Goal: Information Seeking & Learning: Learn about a topic

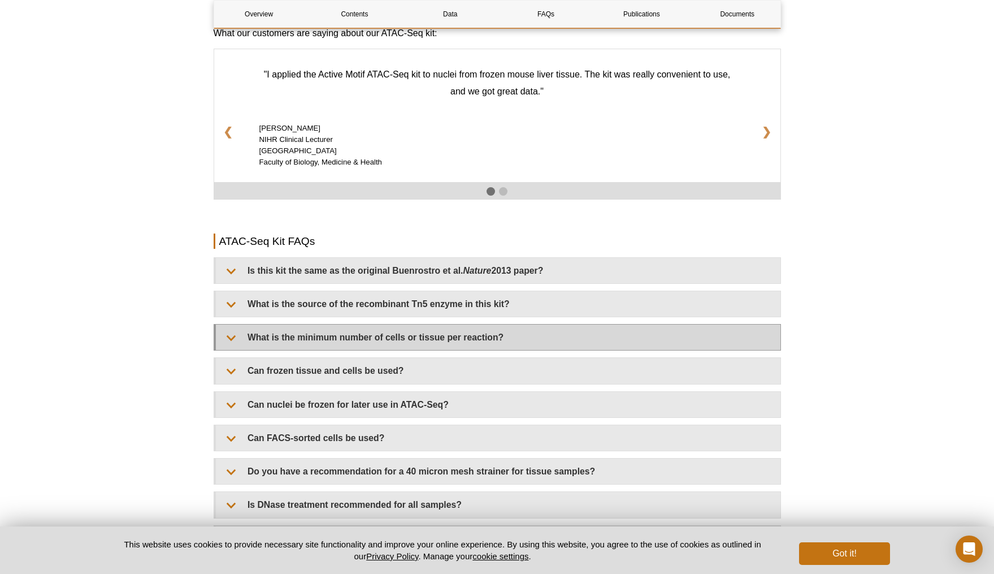
scroll to position [1859, 0]
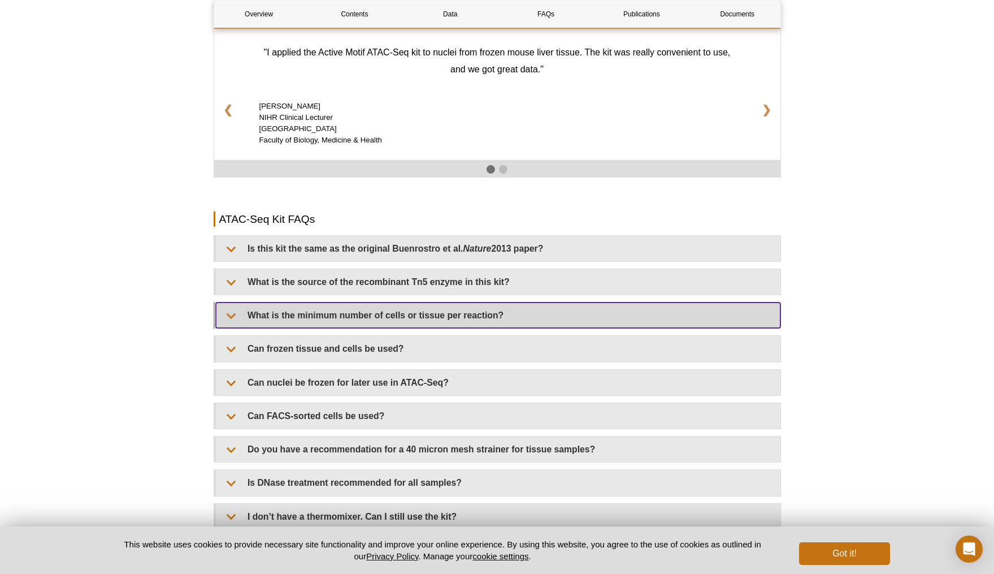
click at [441, 305] on summary "What is the minimum number of cells or tissue per reaction?" at bounding box center [498, 314] width 565 height 25
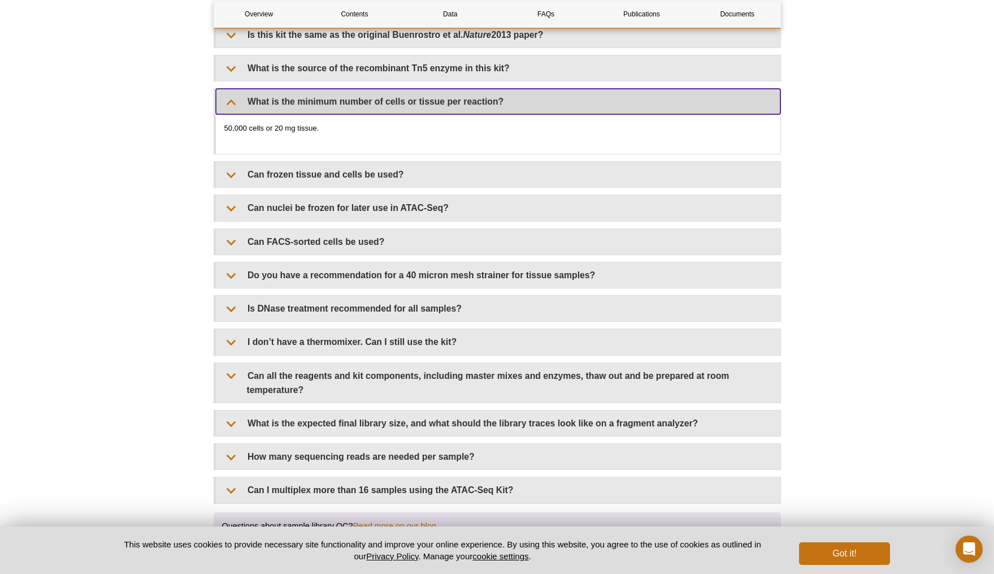
scroll to position [2073, 0]
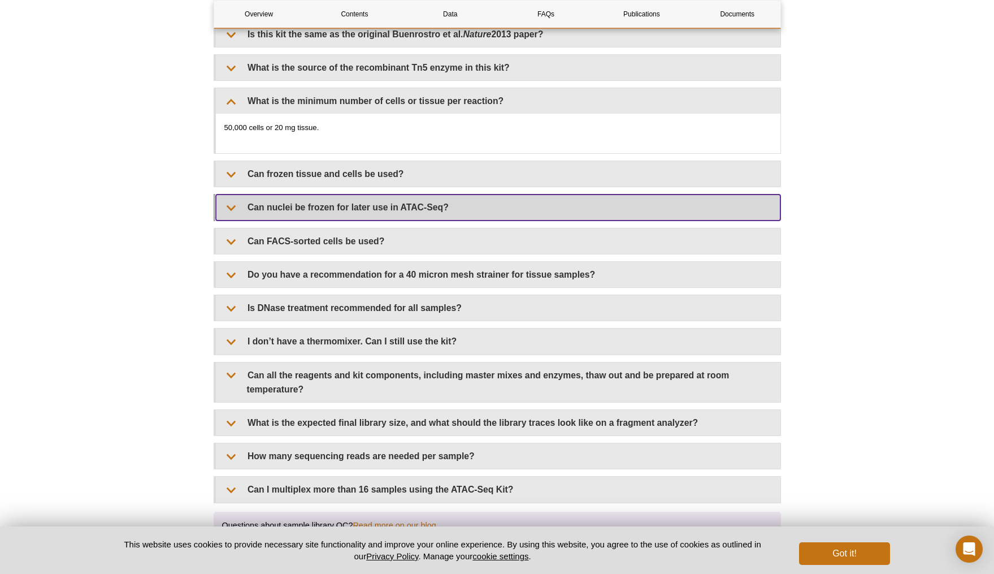
click at [431, 201] on summary "Can nuclei be frozen for later use in ATAC-Seq?" at bounding box center [498, 206] width 565 height 25
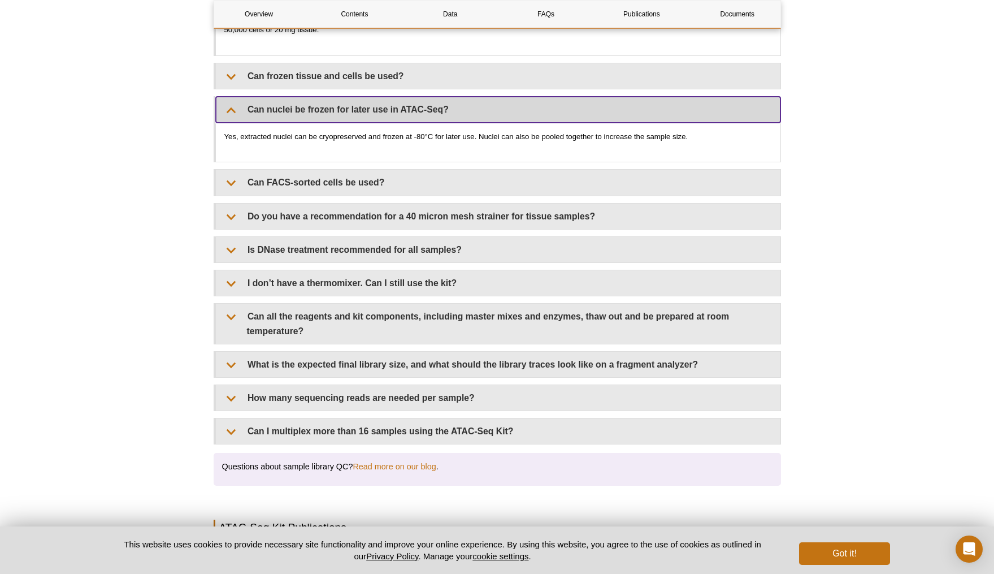
scroll to position [2175, 0]
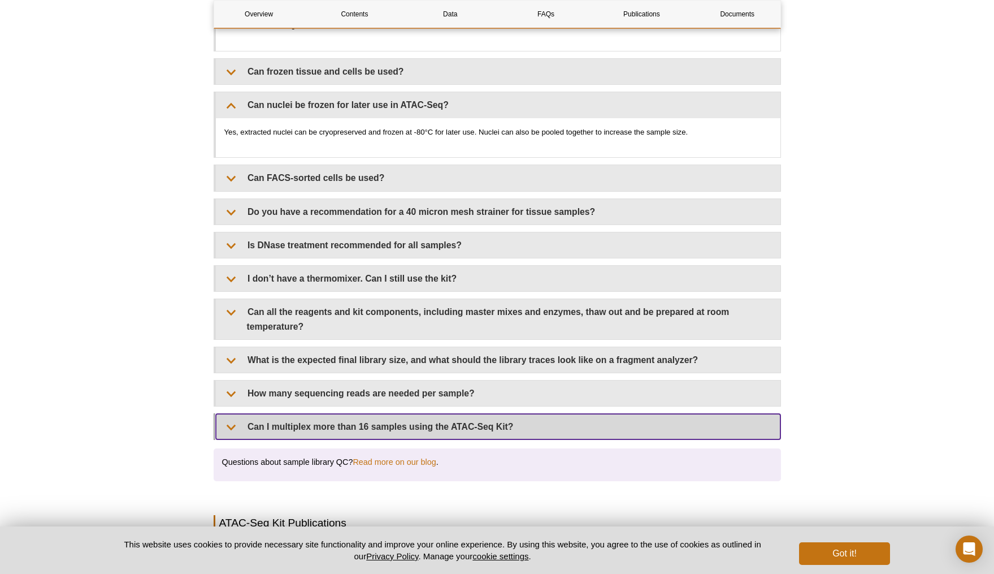
click at [365, 414] on summary "Can I multiplex more than 16 samples using the ATAC-Seq Kit?" at bounding box center [498, 426] width 565 height 25
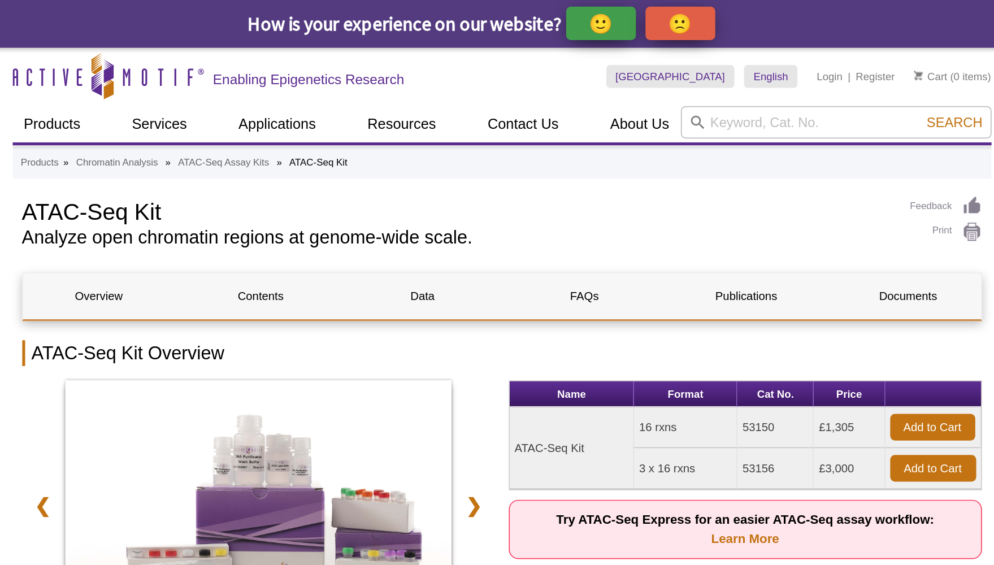
scroll to position [0, 0]
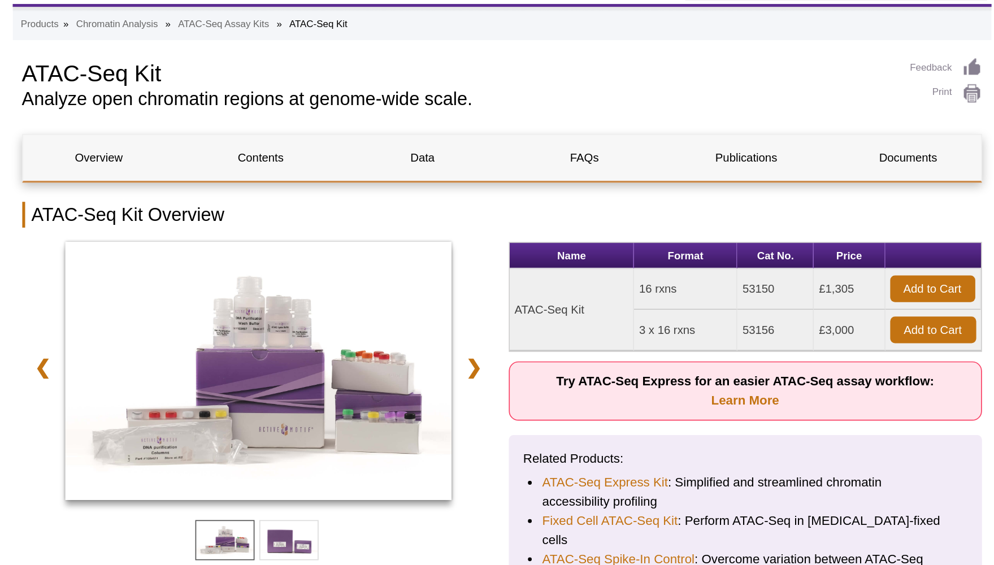
click at [682, 241] on td "£1,305" at bounding box center [703, 253] width 42 height 24
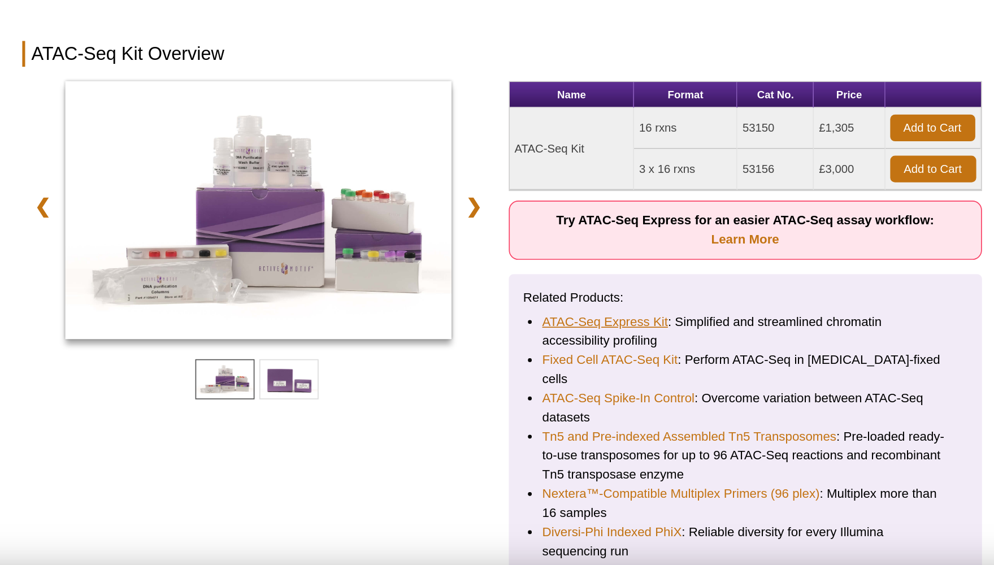
click at [521, 361] on link "ATAC-Seq Express Kit" at bounding box center [558, 366] width 74 height 11
